Goal: Use online tool/utility: Use online tool/utility

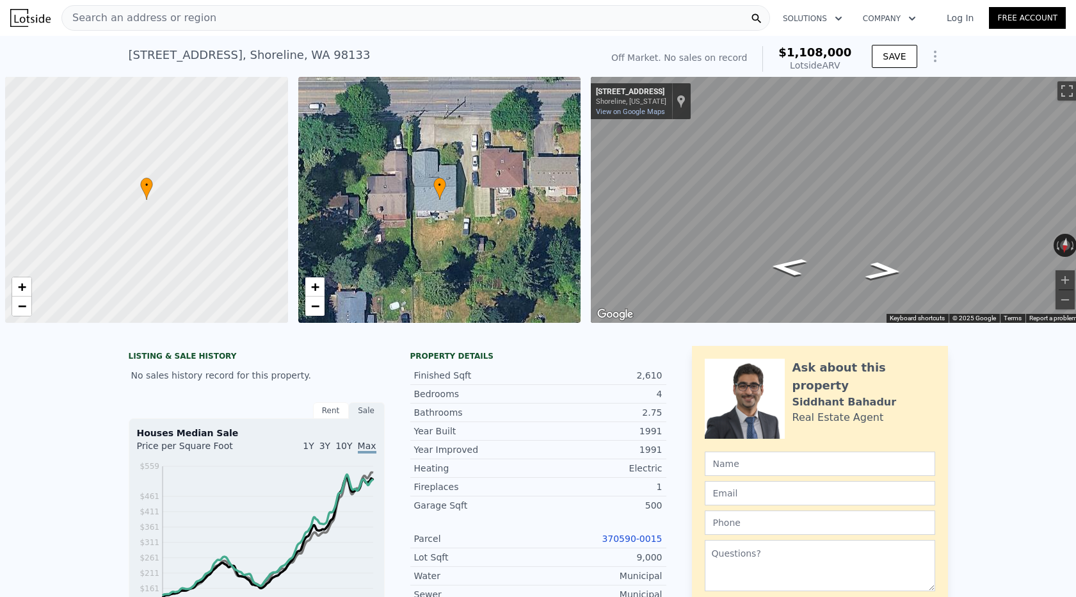
click at [197, 12] on span "Search an address or region" at bounding box center [139, 17] width 154 height 15
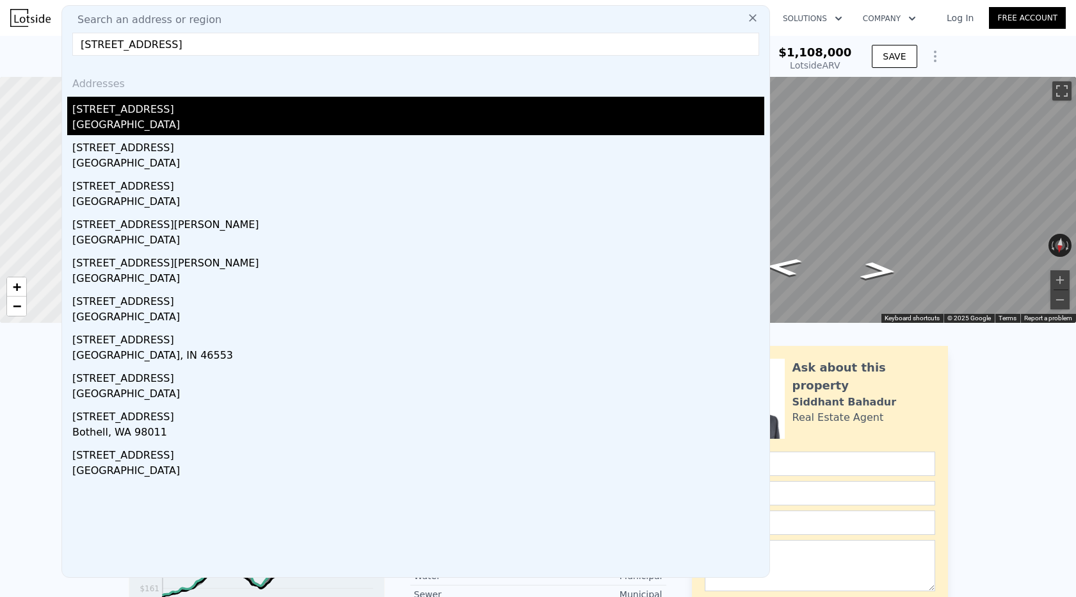
type input "[STREET_ADDRESS]"
click at [165, 111] on div "[STREET_ADDRESS]" at bounding box center [418, 107] width 692 height 20
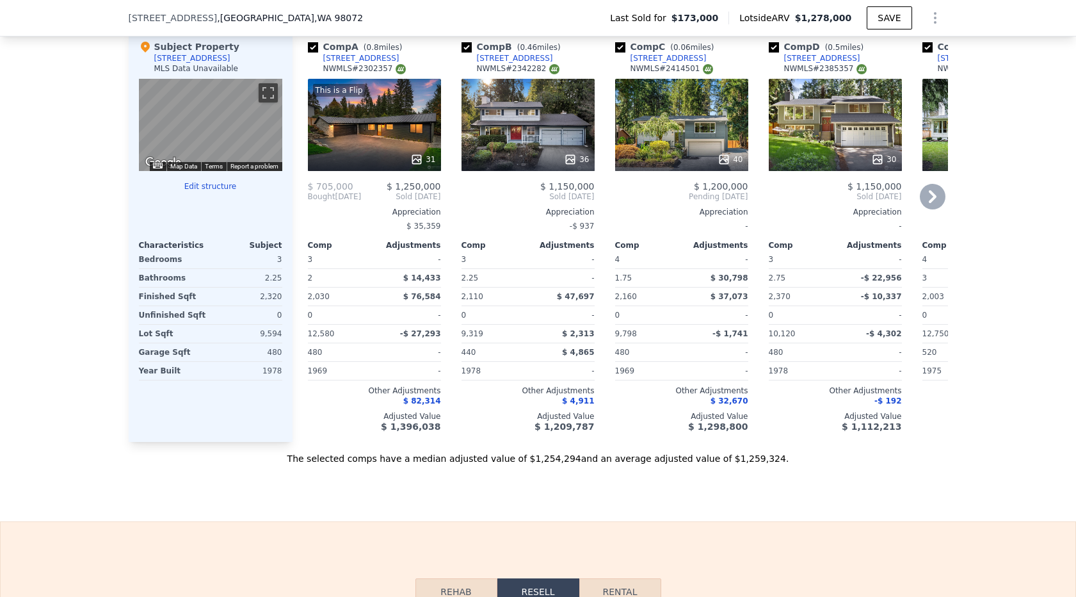
scroll to position [1933, 0]
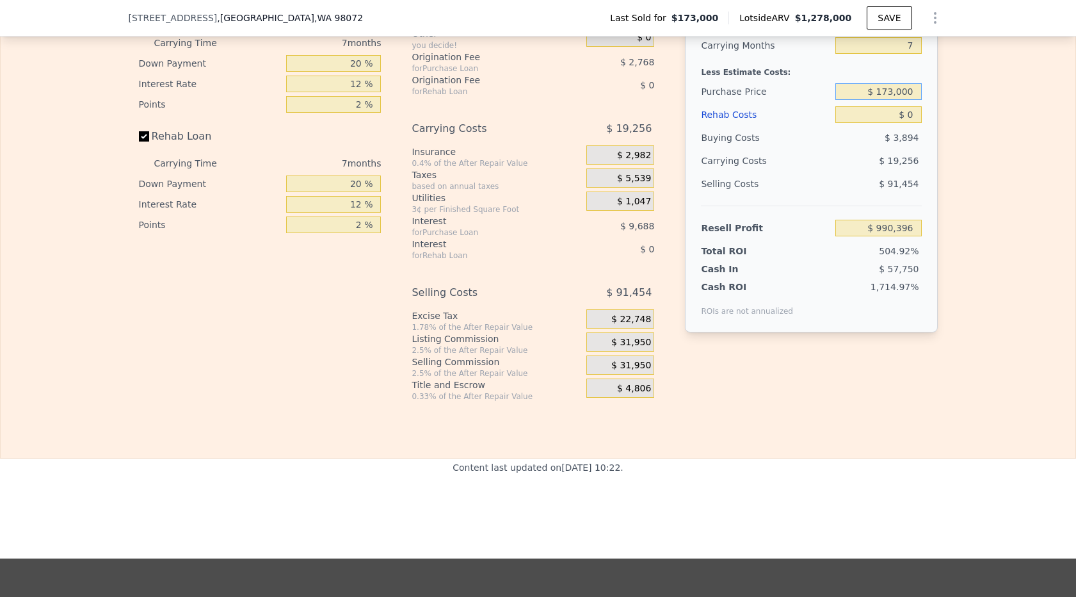
click at [884, 89] on input "$ 173,000" at bounding box center [878, 91] width 86 height 17
type input "$ 920,000"
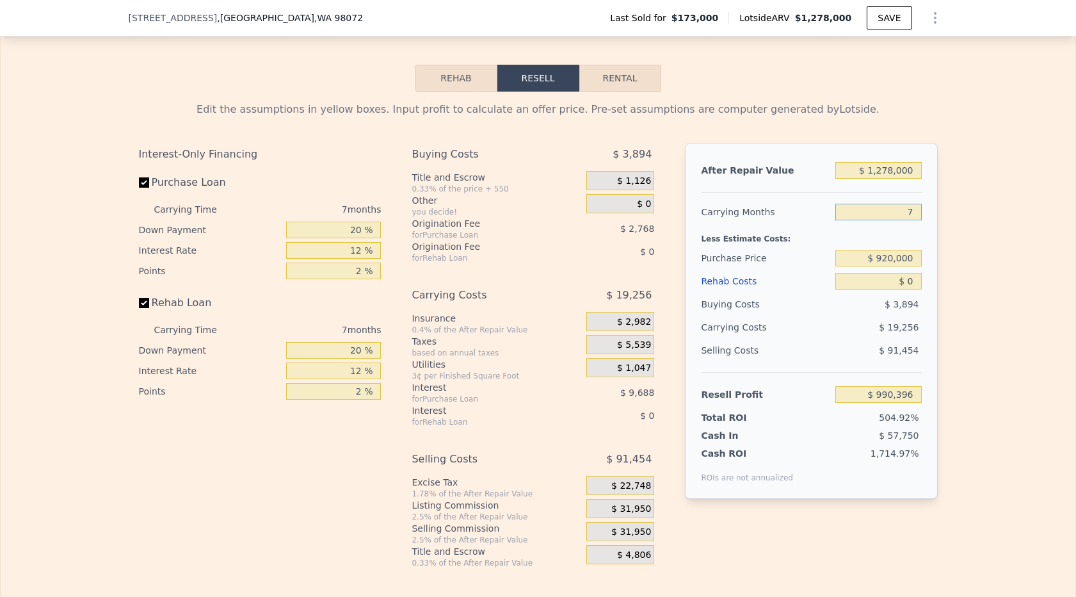
click at [915, 205] on input "7" at bounding box center [878, 212] width 86 height 17
type input "$ 187,124"
type input "3"
type input "$ 222,031"
type input "3"
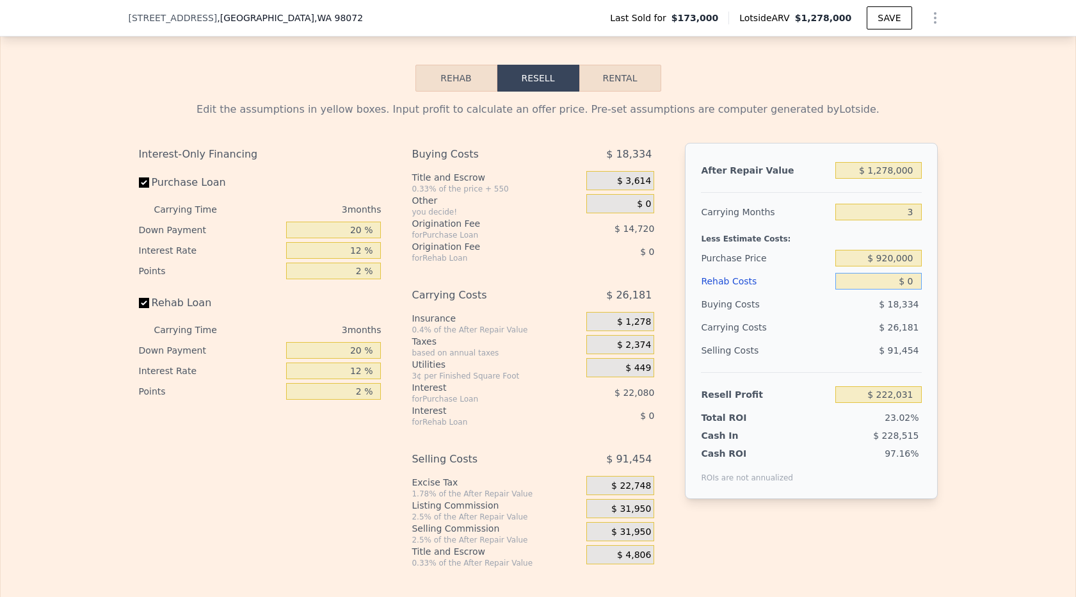
click at [915, 279] on input "$ 0" at bounding box center [878, 281] width 86 height 17
type input "$ 06"
type input "$ 222,025"
type input "$ 0"
type input "$ 222,031"
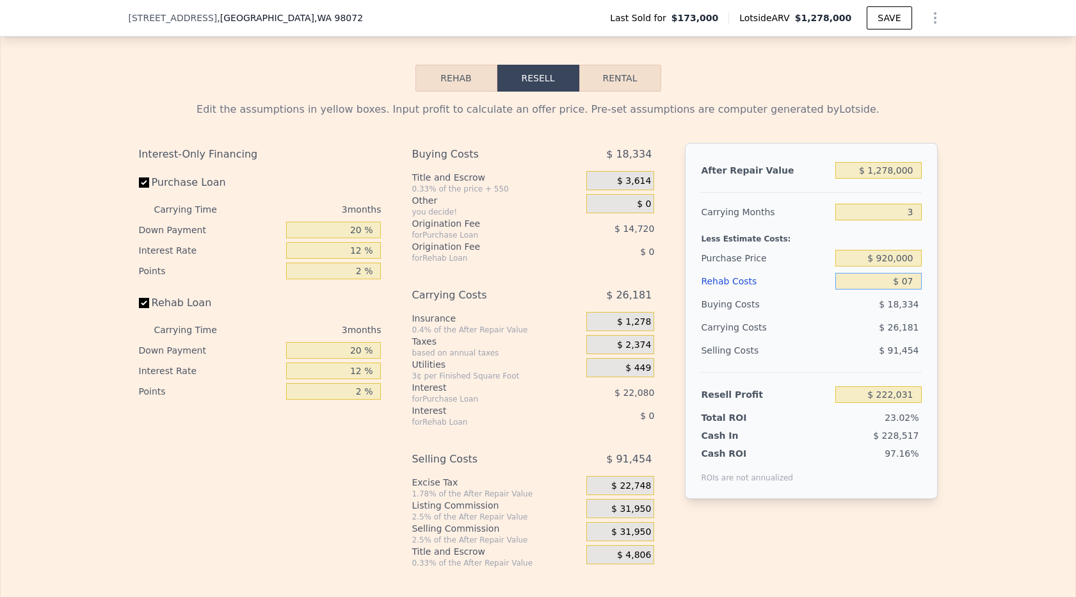
type input "$ 070"
type input "$ 221,957"
type input "$ 0700"
type input "$ 221,302"
type input "$ 07,000"
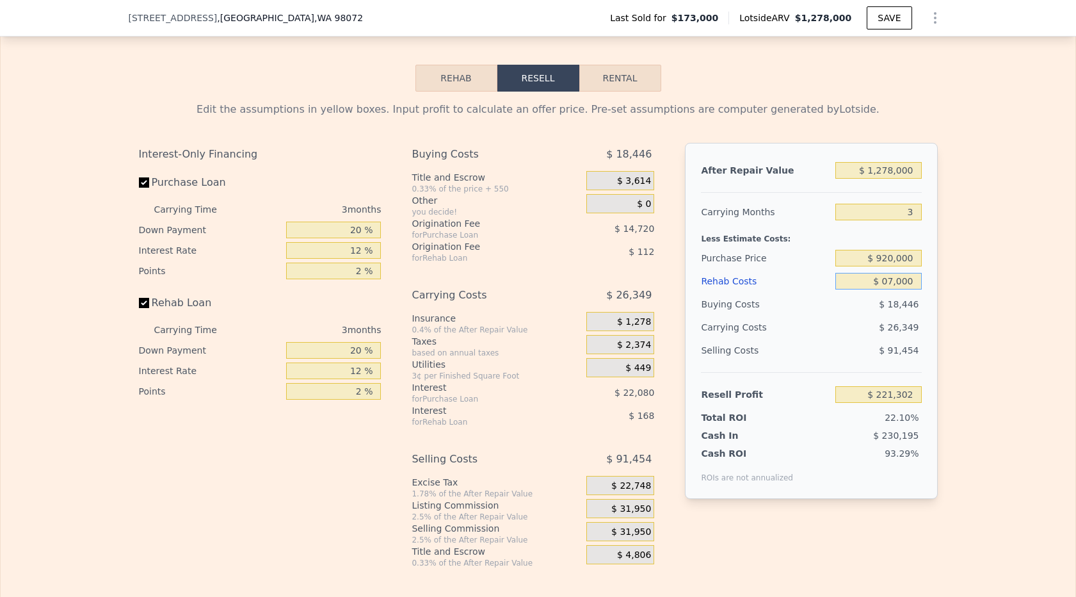
type input "$ 214,751"
type input "$ 070,000"
type input "$ 149,231"
type input "$ 07,000"
type input "$ 214,751"
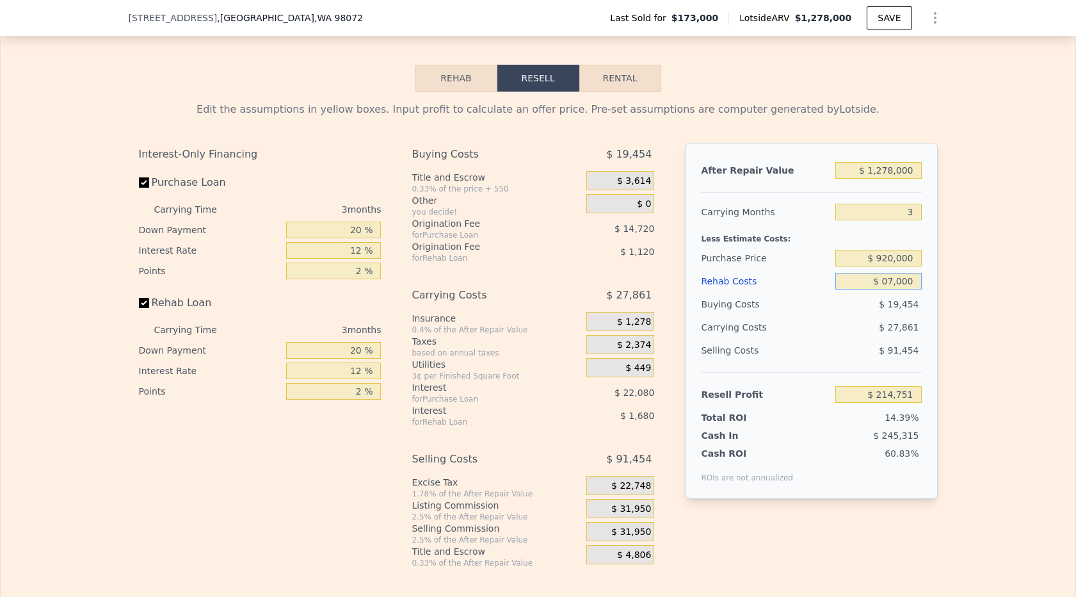
type input "$ 0700"
type input "$ 221,302"
type input "$ 070"
type input "$ 221,957"
type input "$ 07"
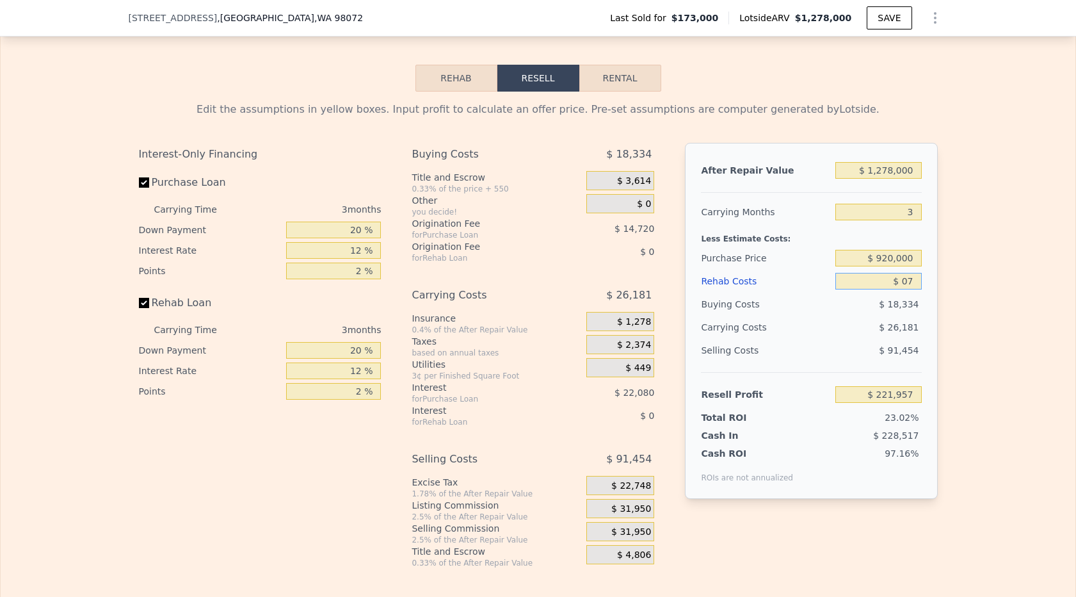
type input "$ 222,024"
type input "$ 0"
type input "$ 222,031"
type input "$ 7"
type input "$ 222,024"
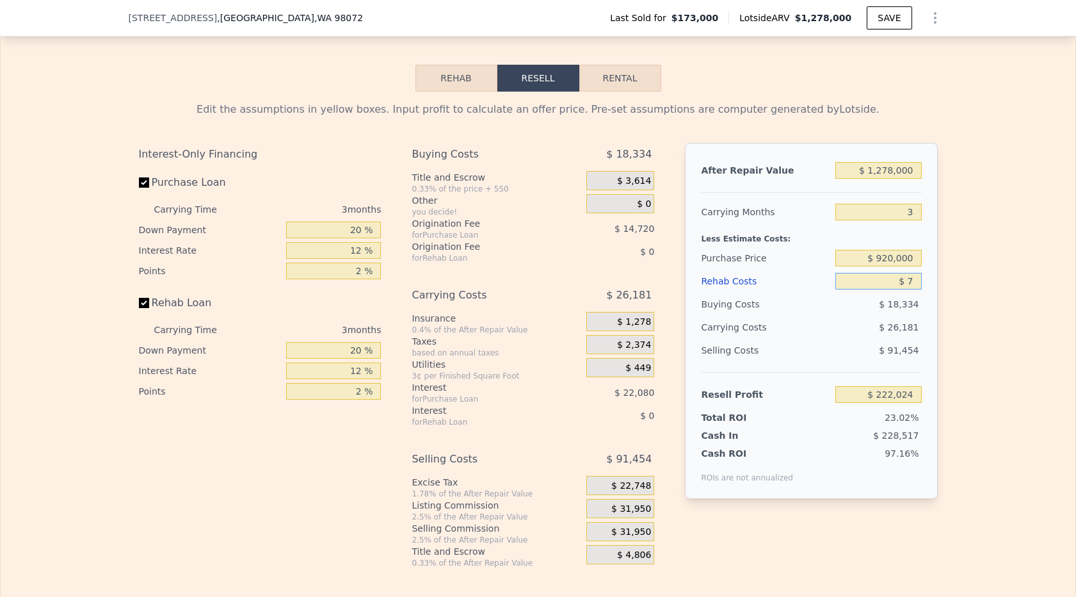
type input "$ 70"
type input "$ 221,957"
type input "$ 700"
type input "$ 221,302"
type input "$ 7,000"
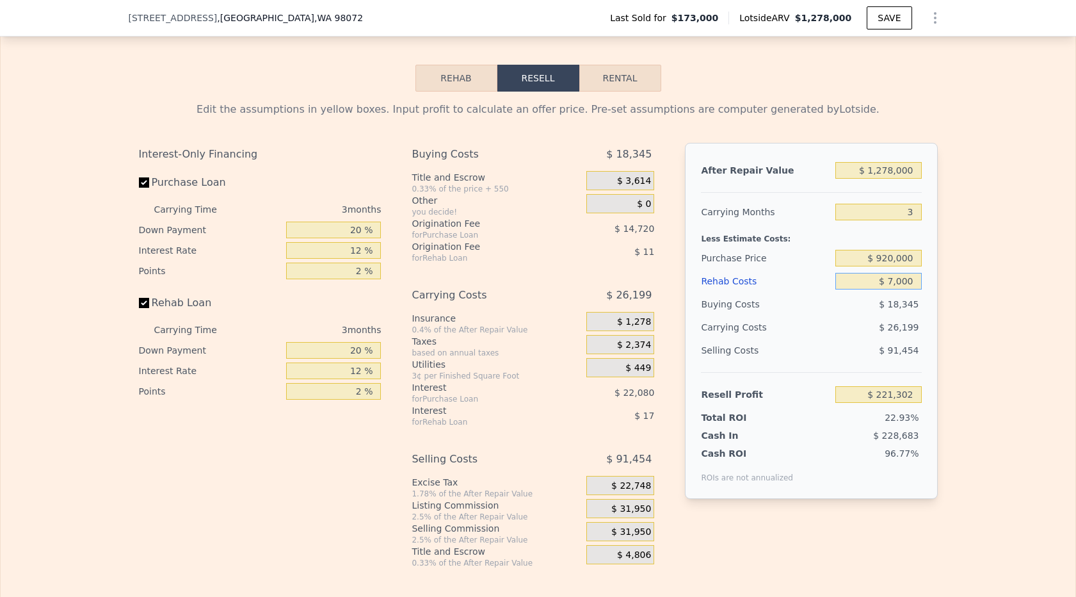
type input "$ 214,751"
type input "$ 70,000"
type input "$ 149,231"
click at [1015, 269] on div "Edit the assumptions in yellow boxes. Input profit to calculate an offer price.…" at bounding box center [538, 330] width 1075 height 476
click at [905, 253] on input "$ 920,000" at bounding box center [878, 258] width 86 height 17
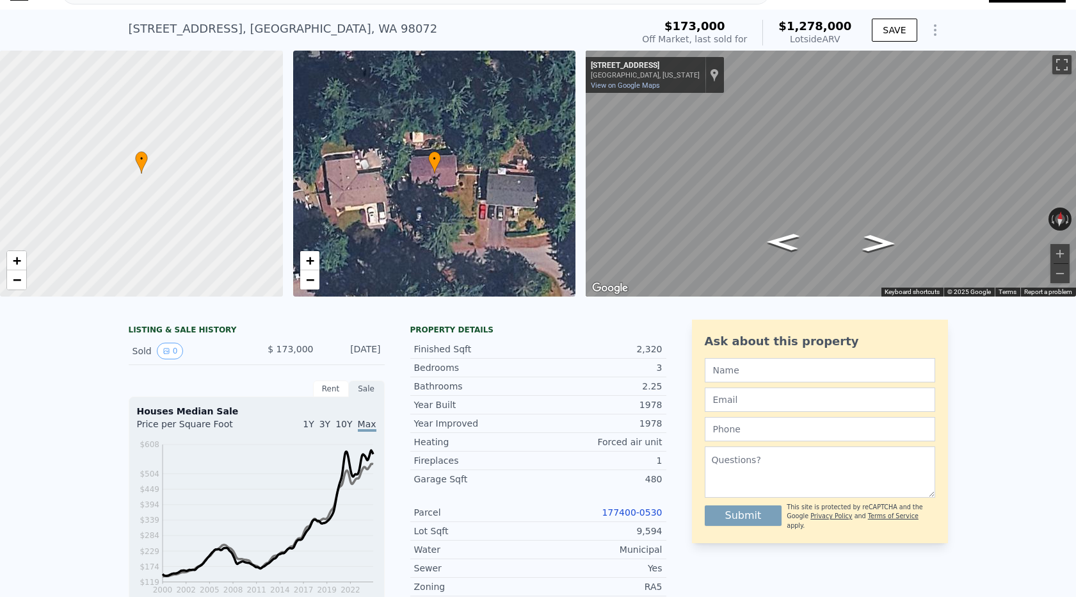
scroll to position [81, 0]
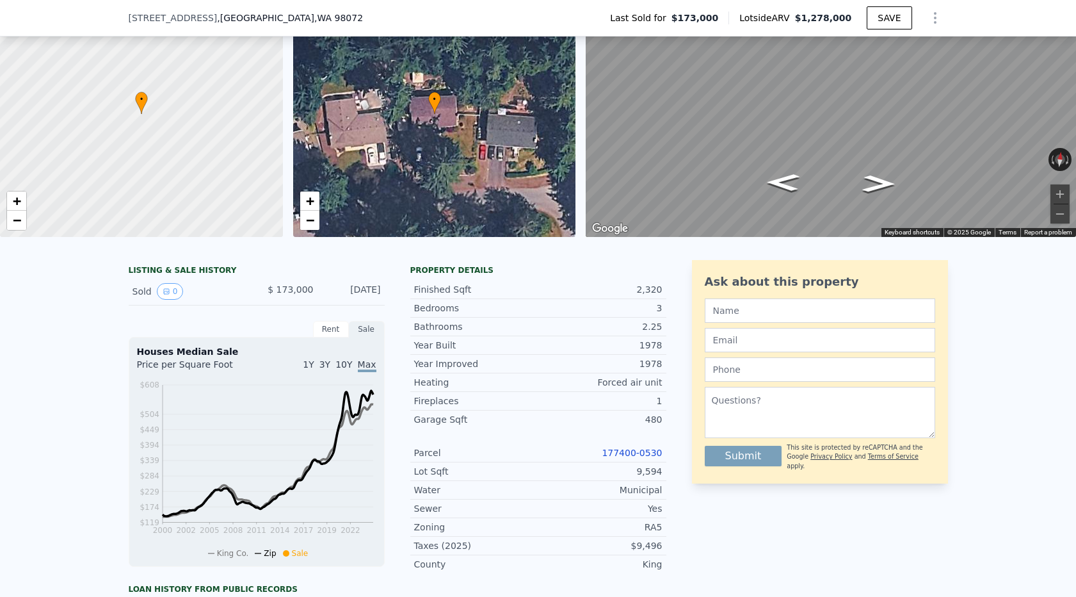
click at [621, 449] on link "177400-0530" at bounding box center [632, 452] width 60 height 10
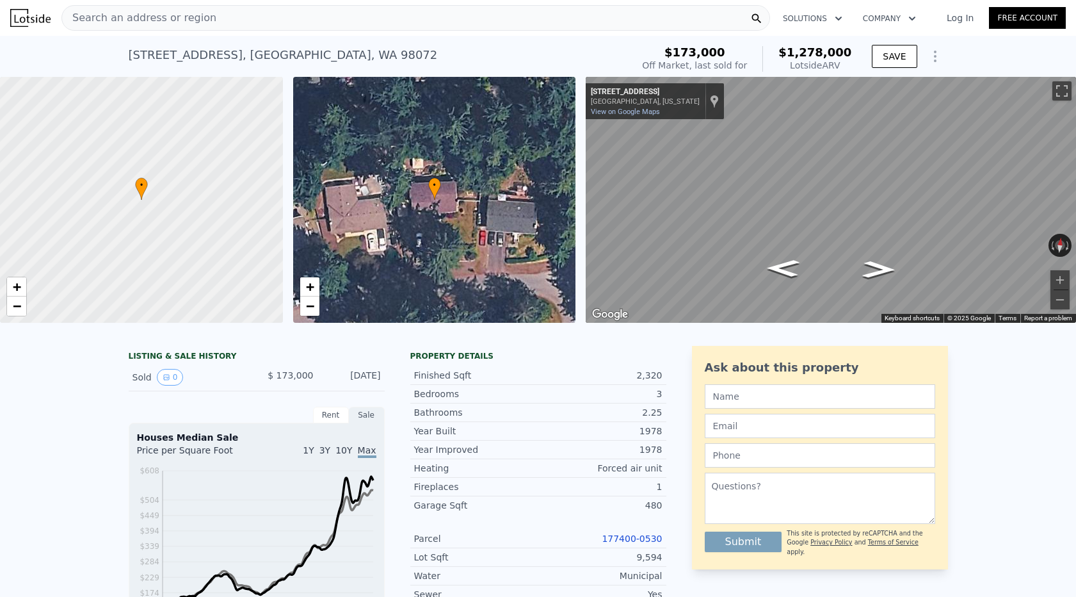
scroll to position [0, 0]
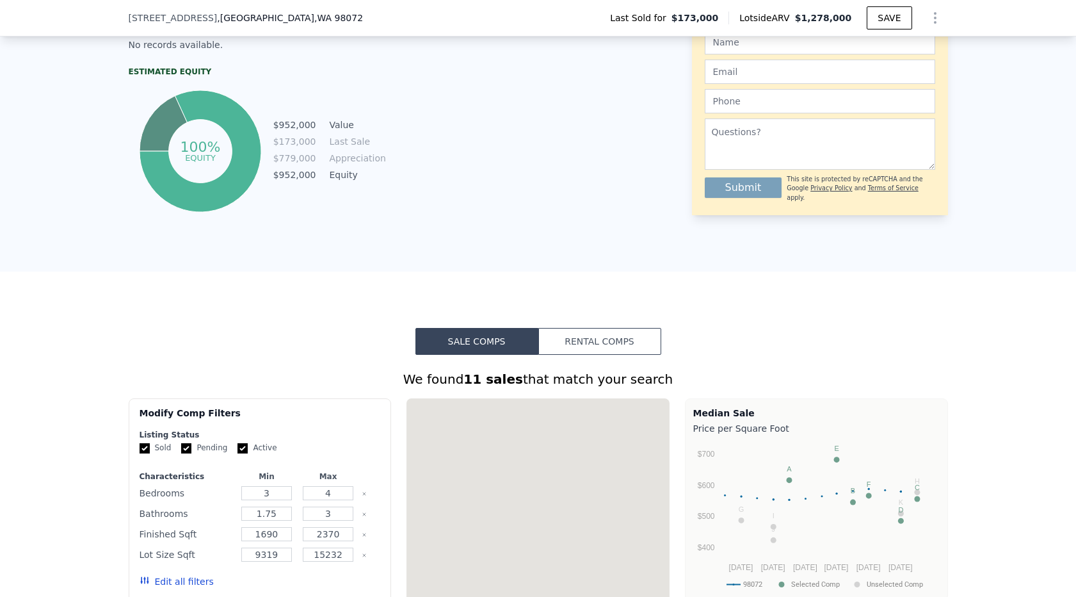
type input "7"
type input "$ 0"
type input "$ 990,396"
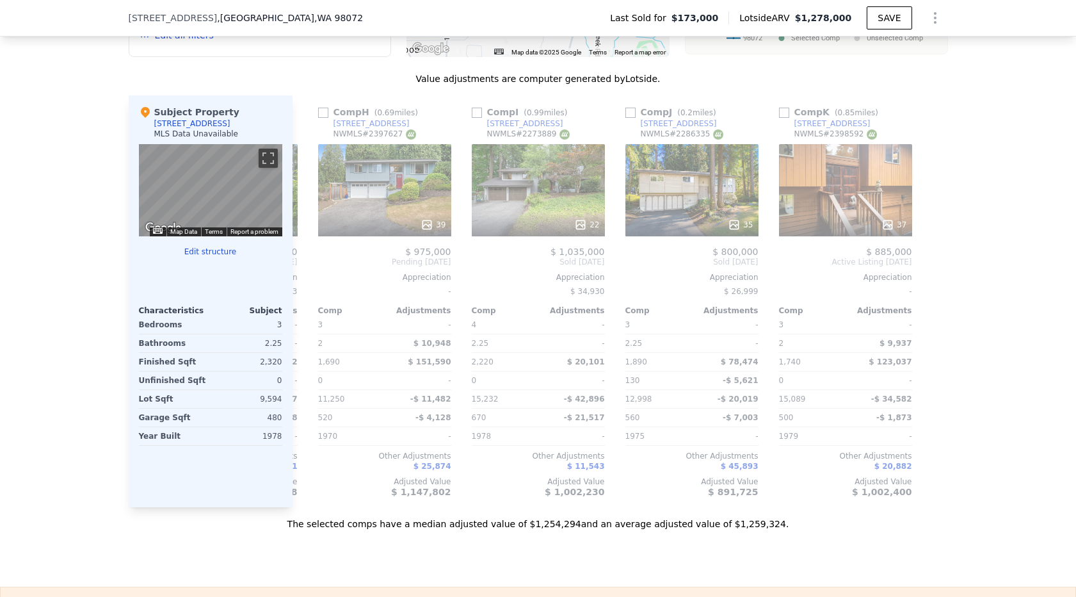
scroll to position [0, 1065]
